Goal: Task Accomplishment & Management: Use online tool/utility

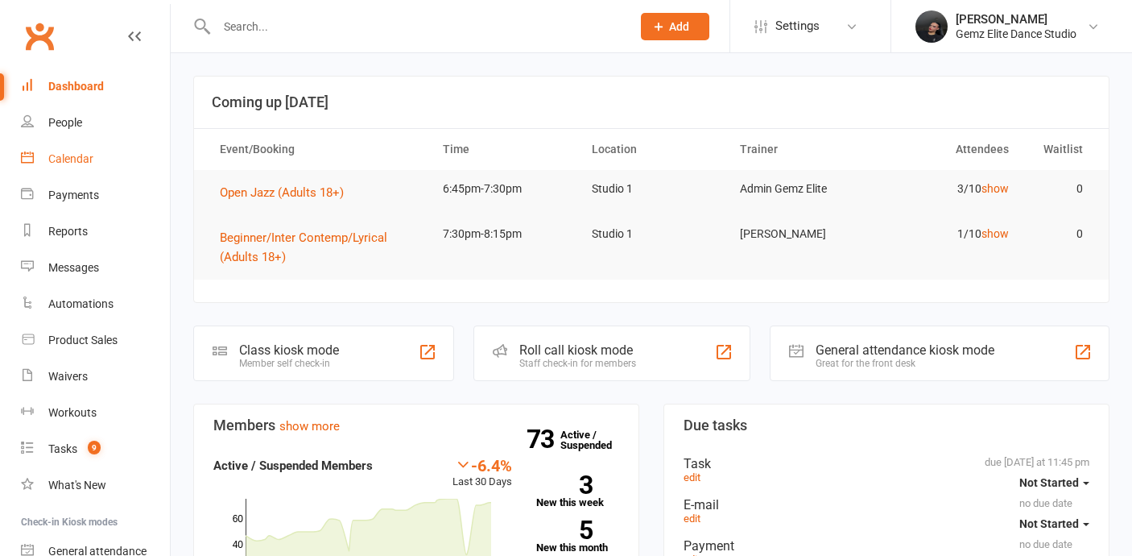
click at [94, 157] on link "Calendar" at bounding box center [95, 159] width 149 height 36
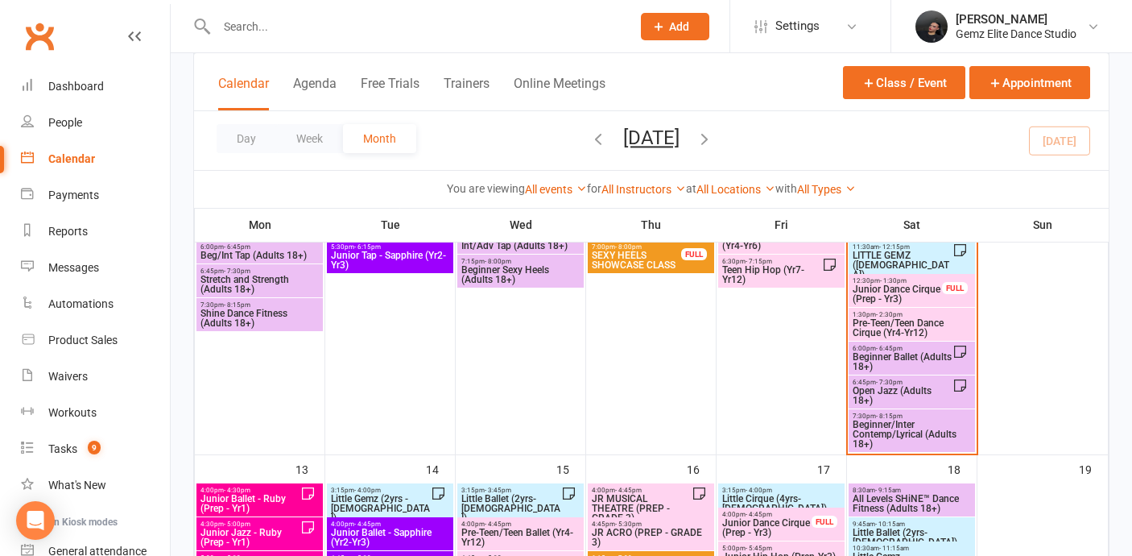
scroll to position [393, 0]
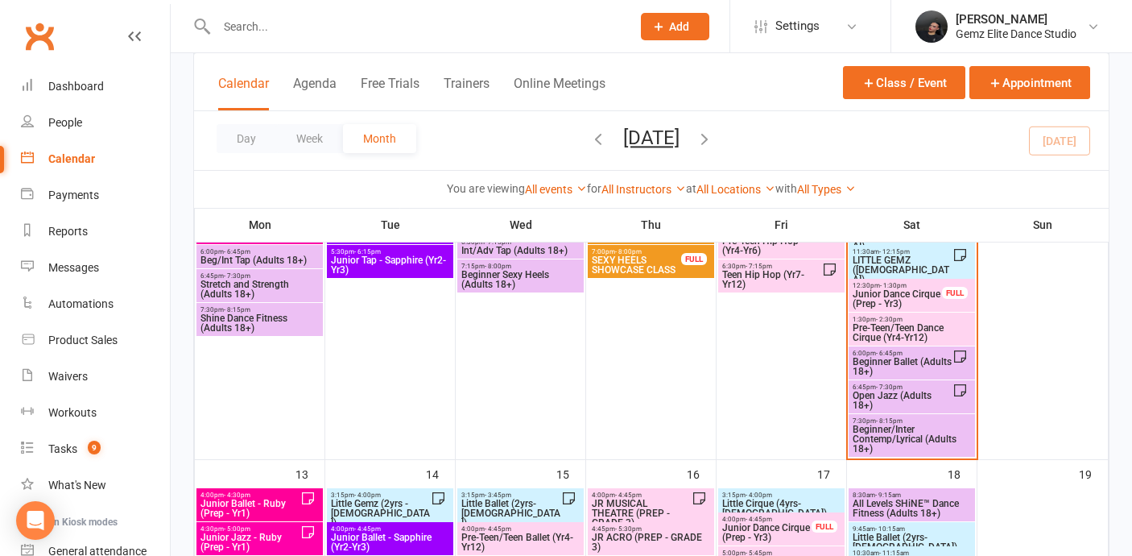
click at [918, 354] on span "6:00pm - 6:45pm" at bounding box center [902, 352] width 101 height 7
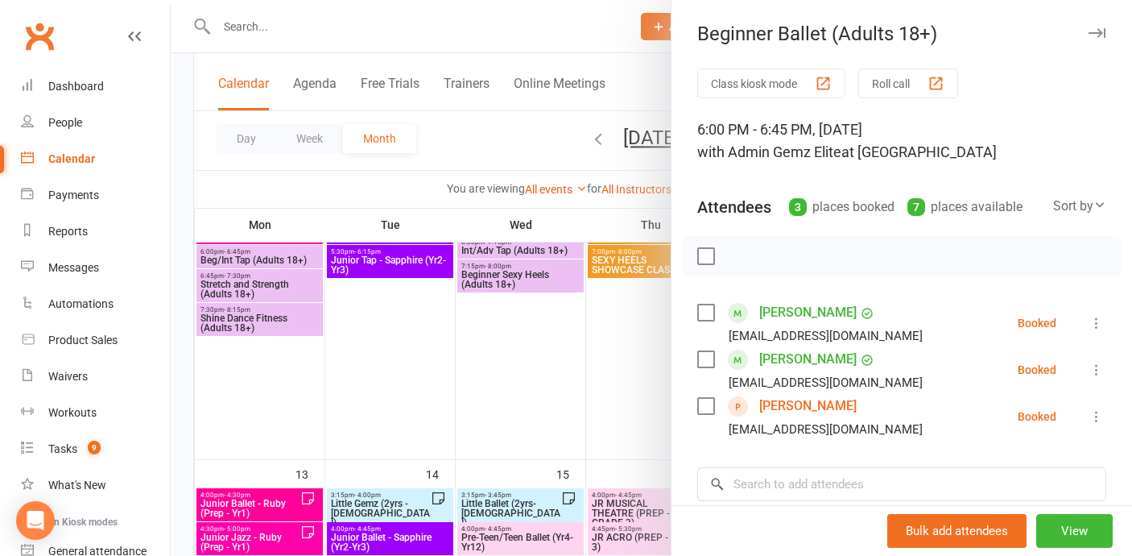
click at [1094, 361] on button at bounding box center [1096, 369] width 19 height 19
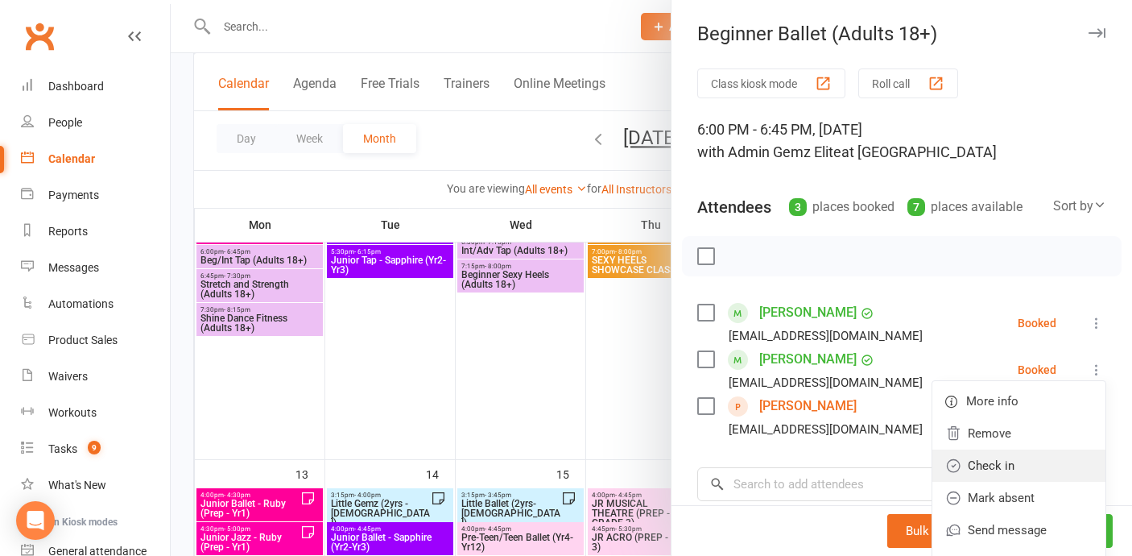
click at [1061, 463] on link "Check in" at bounding box center [1019, 465] width 173 height 32
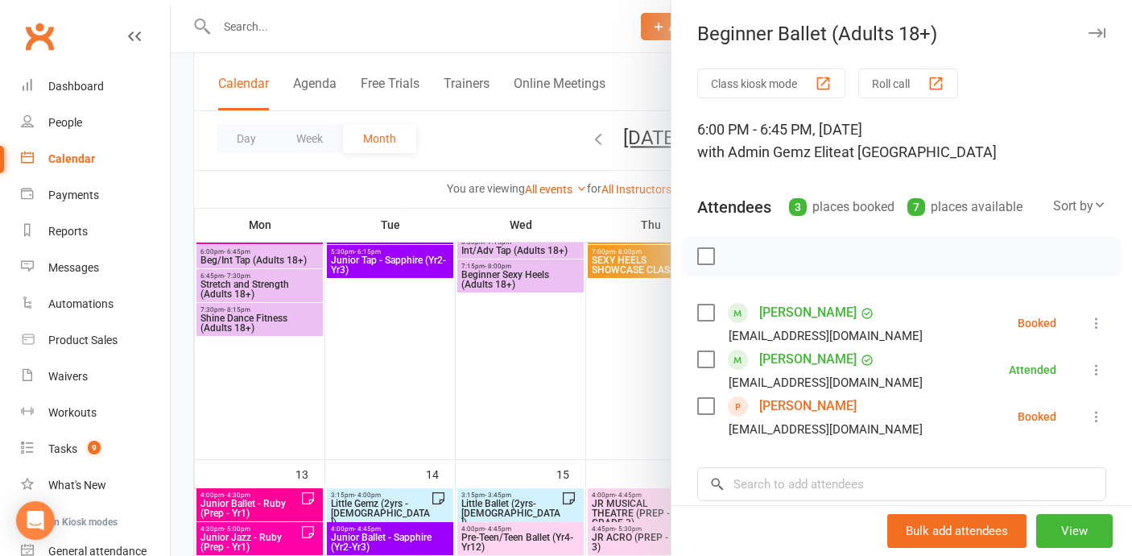
click at [1106, 317] on div "Class kiosk mode Roll call 6:00 PM - 6:45 PM, [DATE] with Admin Gemz Elite at S…" at bounding box center [902, 398] width 461 height 660
click at [1100, 317] on icon at bounding box center [1097, 323] width 16 height 16
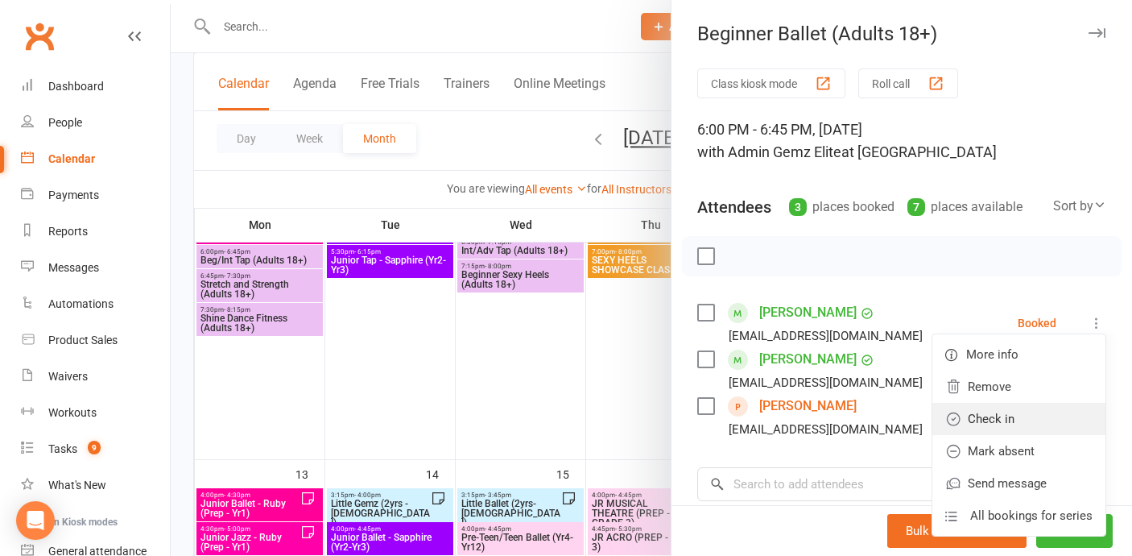
click at [1078, 417] on link "Check in" at bounding box center [1019, 419] width 173 height 32
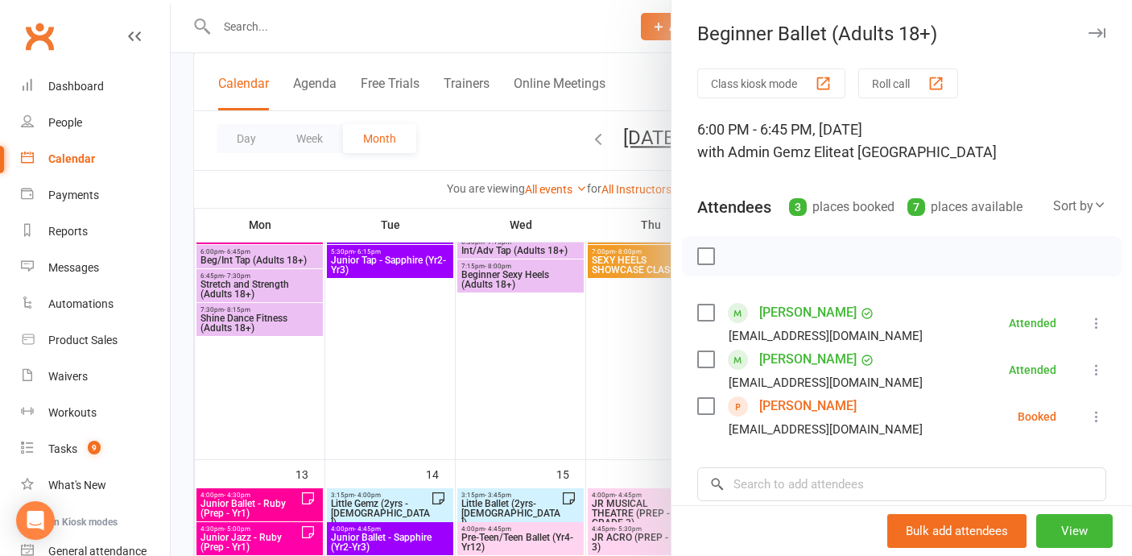
click at [1100, 422] on icon at bounding box center [1097, 416] width 16 height 16
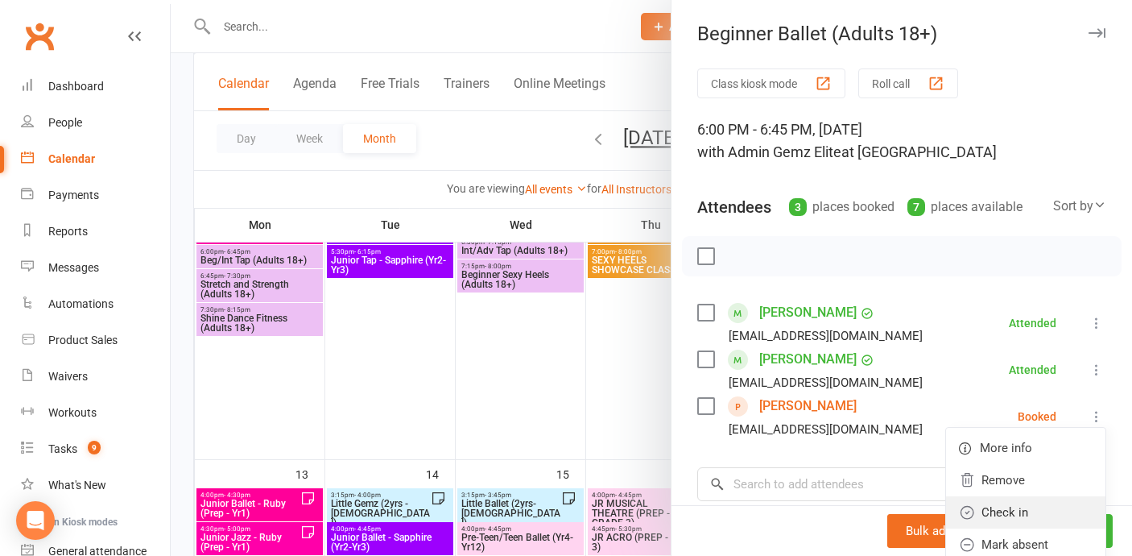
click at [1073, 516] on link "Check in" at bounding box center [1025, 512] width 159 height 32
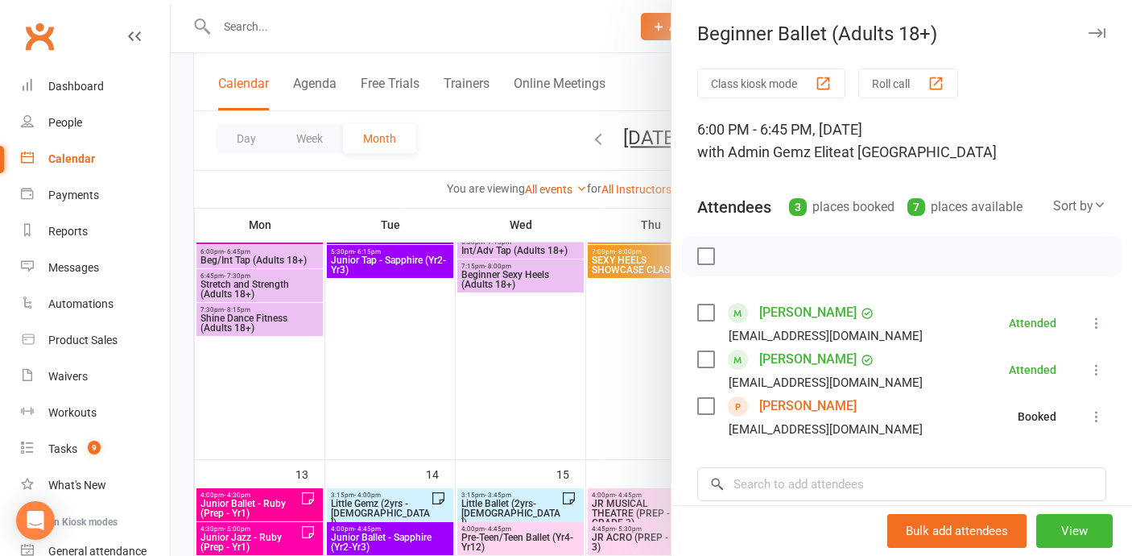
click at [374, 354] on div at bounding box center [652, 278] width 962 height 556
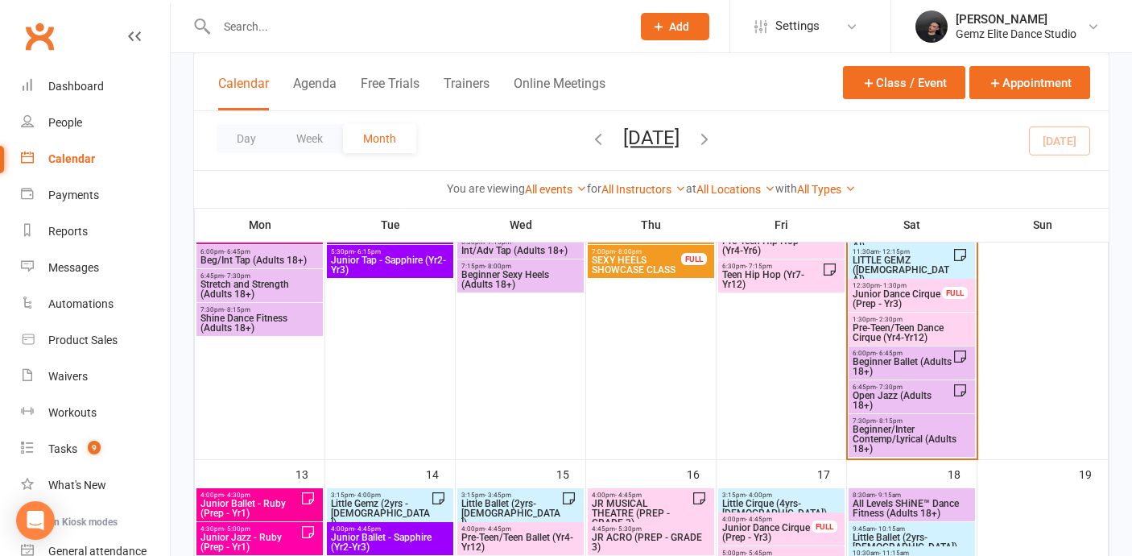
click at [900, 395] on span "Open Jazz (Adults 18+)" at bounding box center [902, 400] width 101 height 19
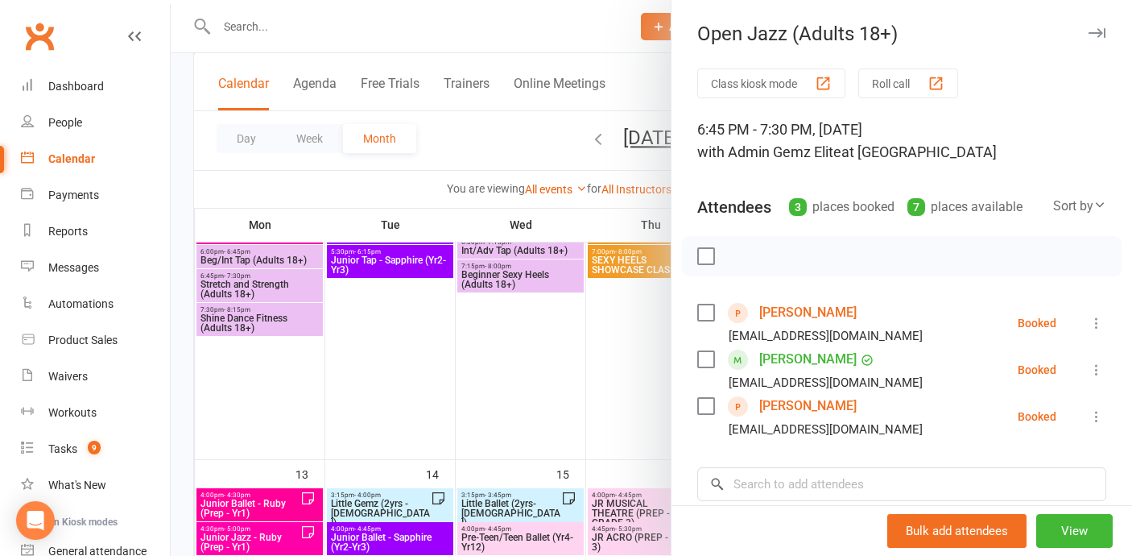
click at [1107, 314] on div "Class kiosk mode Roll call 6:45 PM - 7:30 PM, [DATE] with Admin Gemz Elite at S…" at bounding box center [902, 398] width 461 height 660
click at [1092, 321] on icon at bounding box center [1097, 323] width 16 height 16
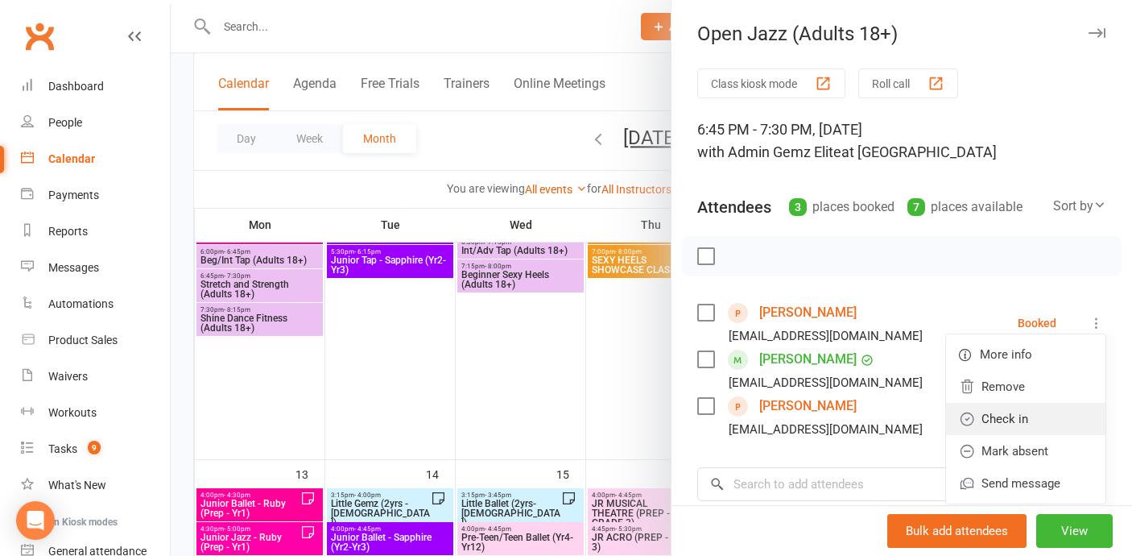
click at [1073, 425] on link "Check in" at bounding box center [1025, 419] width 159 height 32
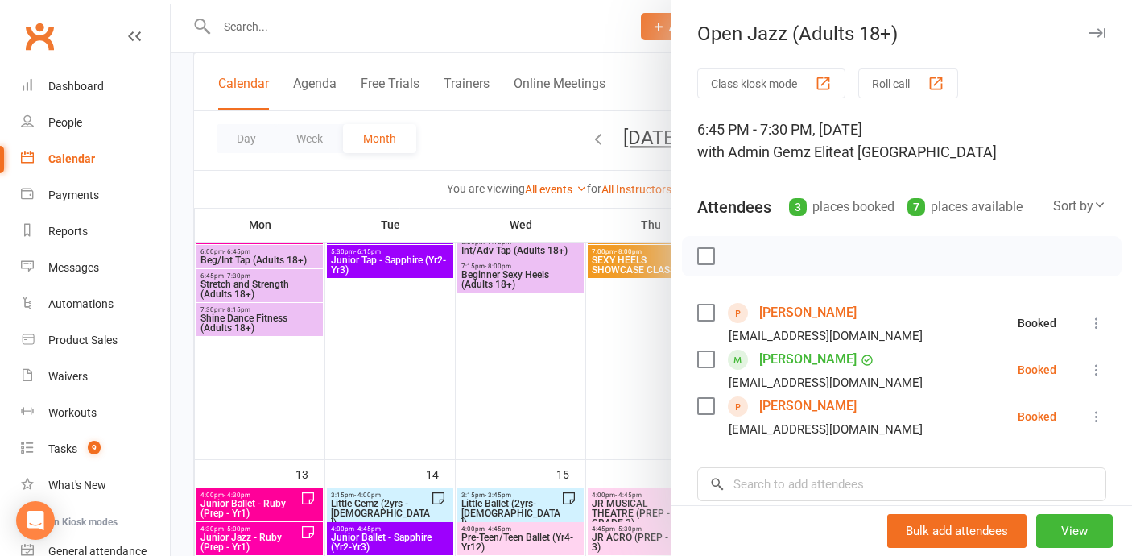
click at [1100, 364] on icon at bounding box center [1097, 370] width 16 height 16
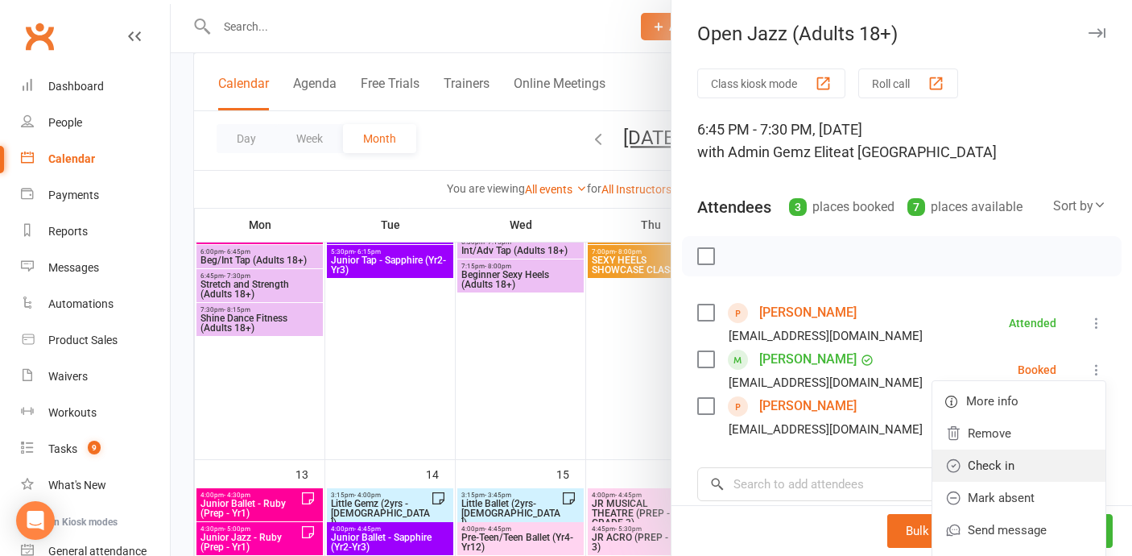
click at [1074, 458] on link "Check in" at bounding box center [1019, 465] width 173 height 32
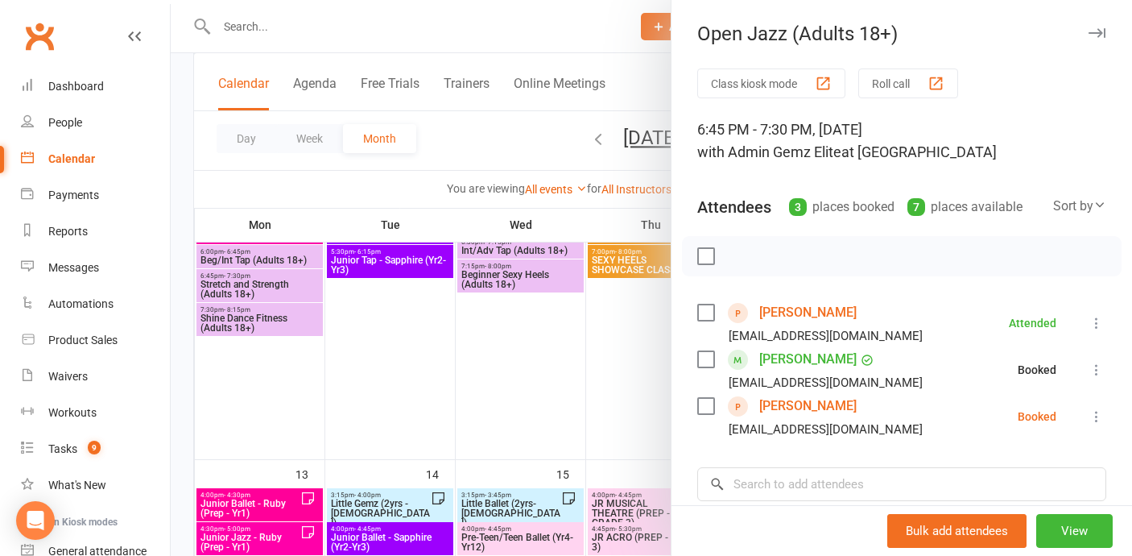
click at [1100, 416] on icon at bounding box center [1097, 416] width 16 height 16
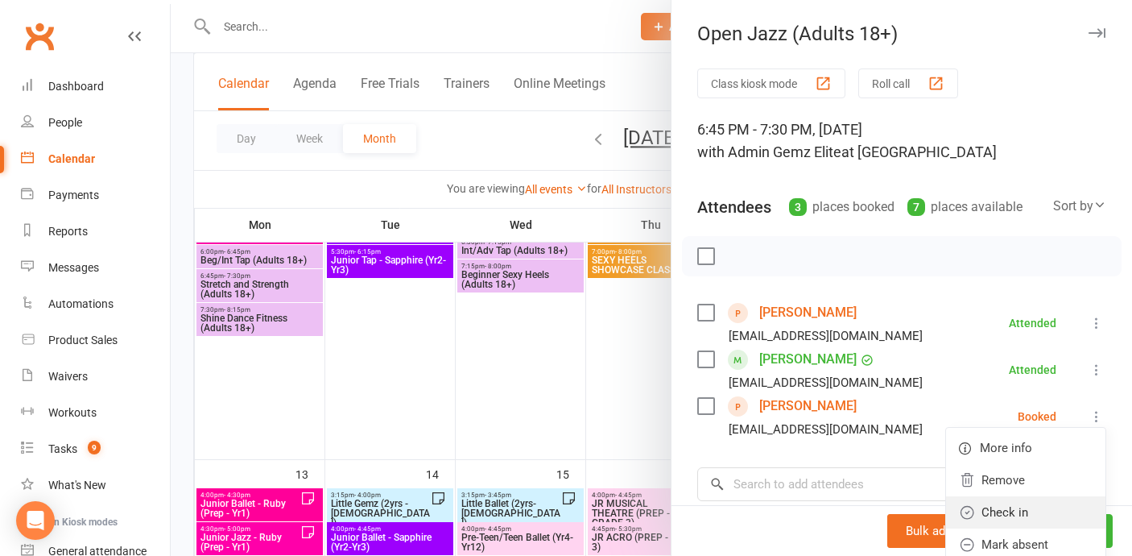
click at [1067, 519] on link "Check in" at bounding box center [1025, 512] width 159 height 32
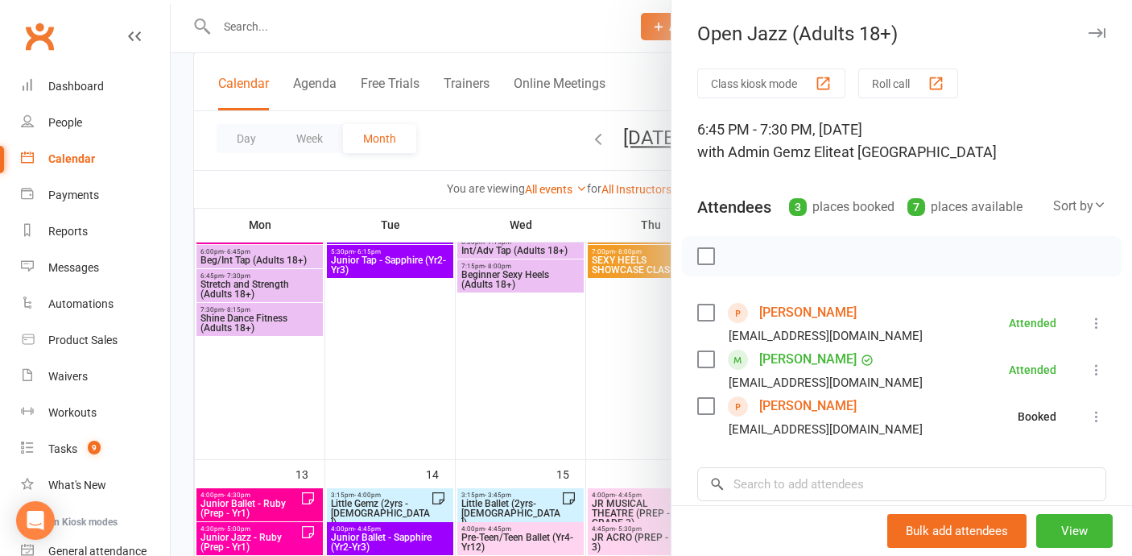
click at [646, 356] on div at bounding box center [652, 278] width 962 height 556
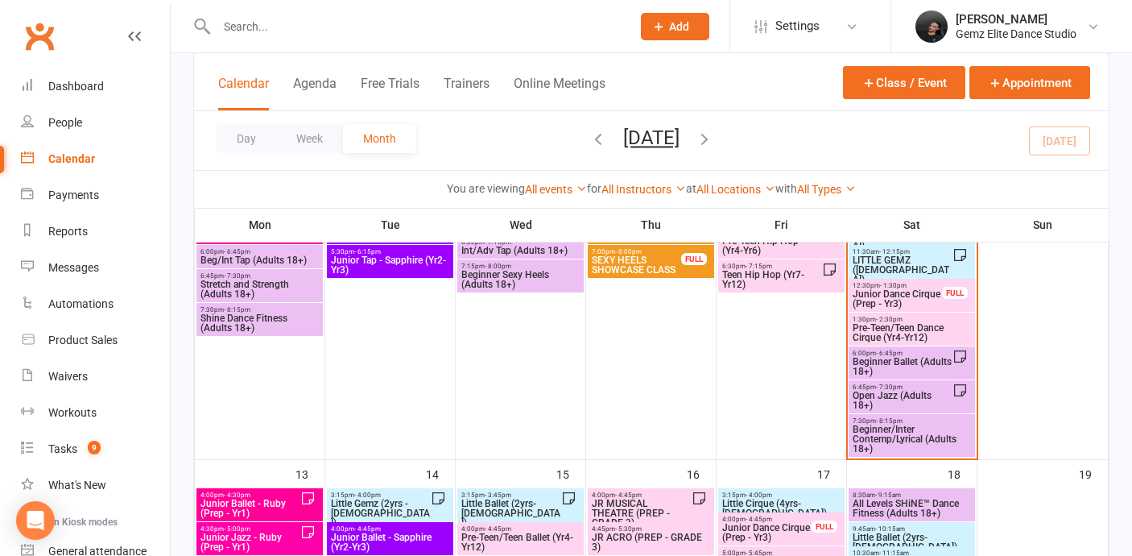
click at [931, 431] on span "Beginner/Inter Contemp/Lyrical (Adults 18+)" at bounding box center [912, 438] width 120 height 29
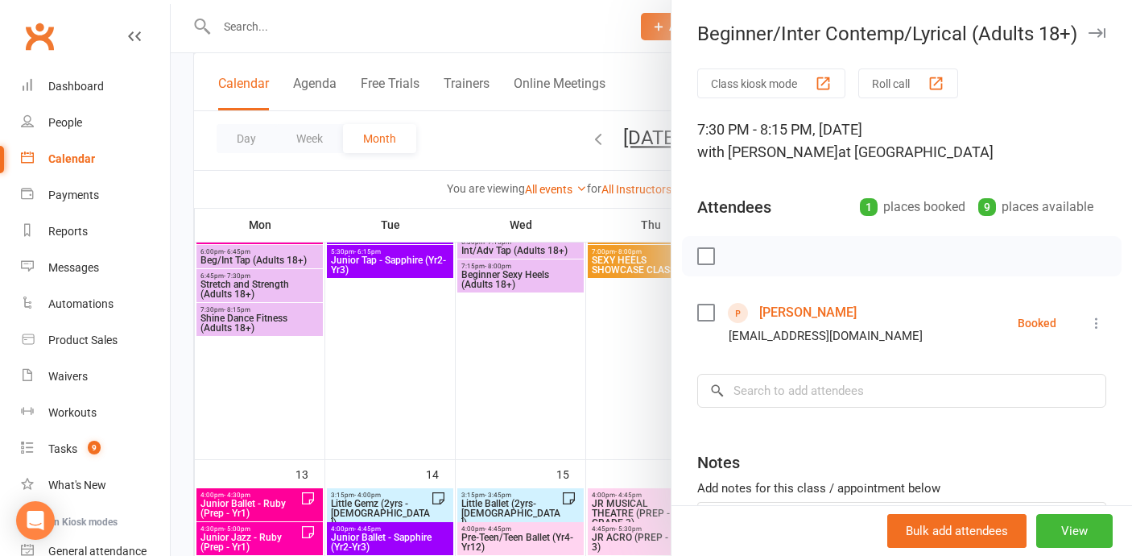
scroll to position [85, 0]
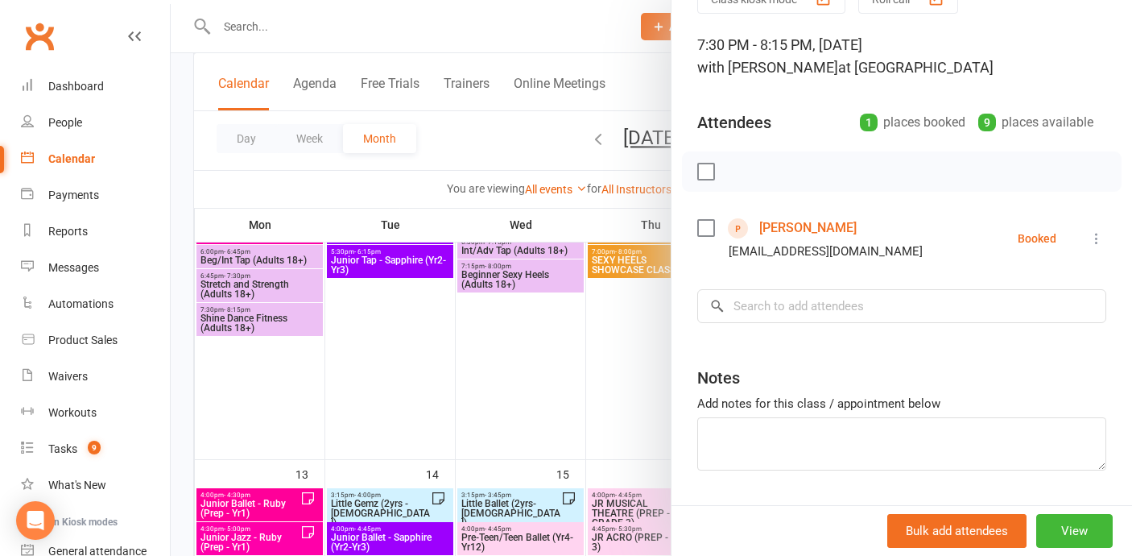
click at [1093, 238] on icon at bounding box center [1097, 238] width 16 height 16
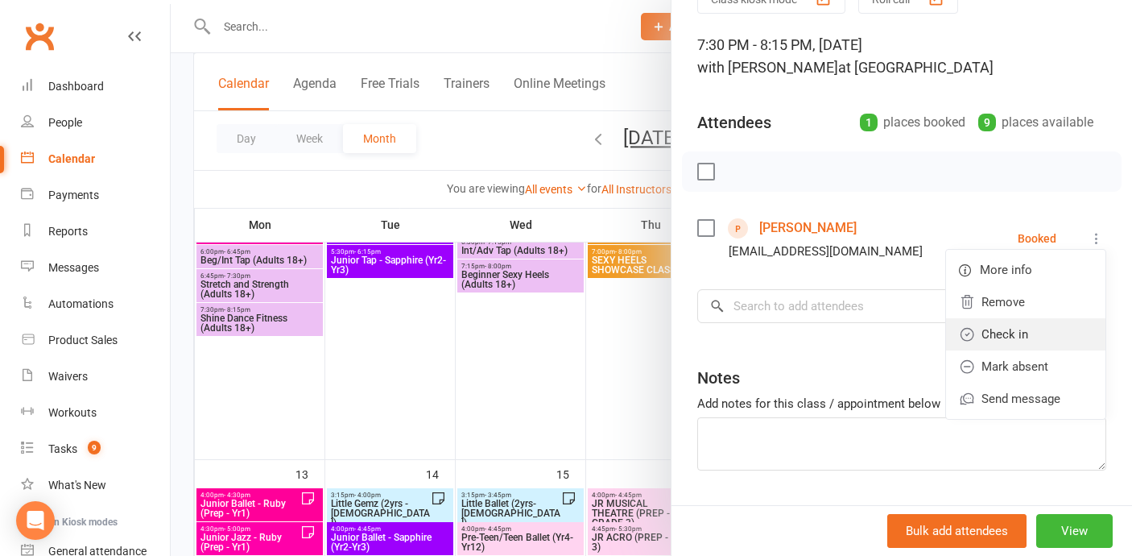
click at [1082, 342] on link "Check in" at bounding box center [1025, 334] width 159 height 32
